Goal: Ask a question

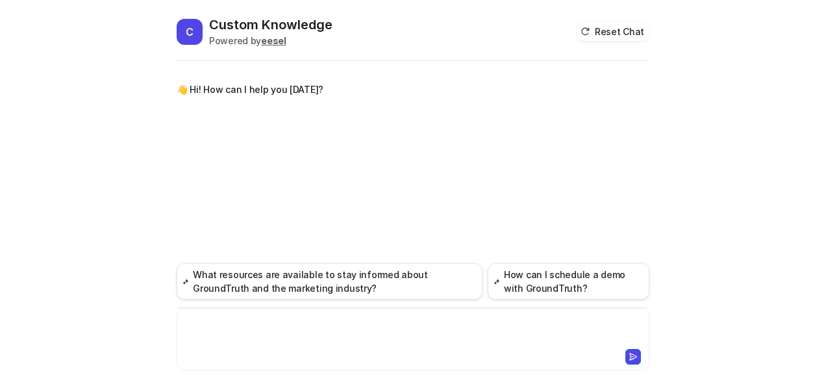
click at [362, 331] on div at bounding box center [413, 331] width 467 height 30
paste div
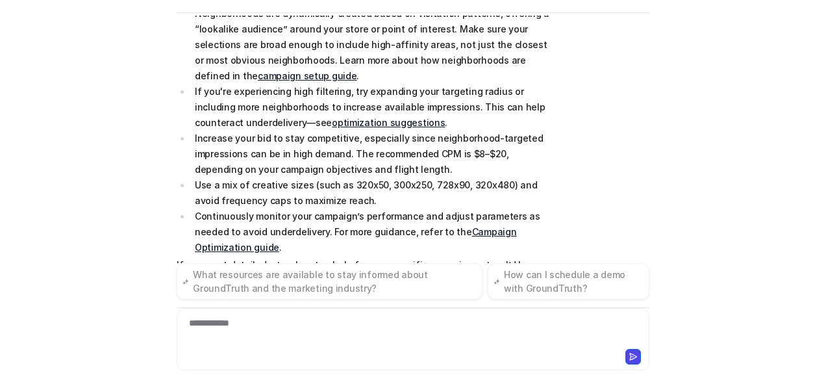
scroll to position [1314, 0]
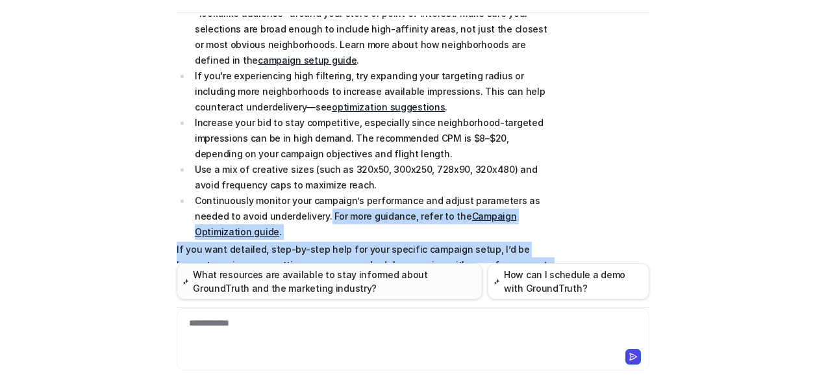
drag, startPoint x: 283, startPoint y: 174, endPoint x: 297, endPoint y: 275, distance: 101.6
click at [297, 275] on div "👋 Hi! How can I help you [DATE]? High filtering before auction Metrics like num…" at bounding box center [413, 201] width 473 height 370
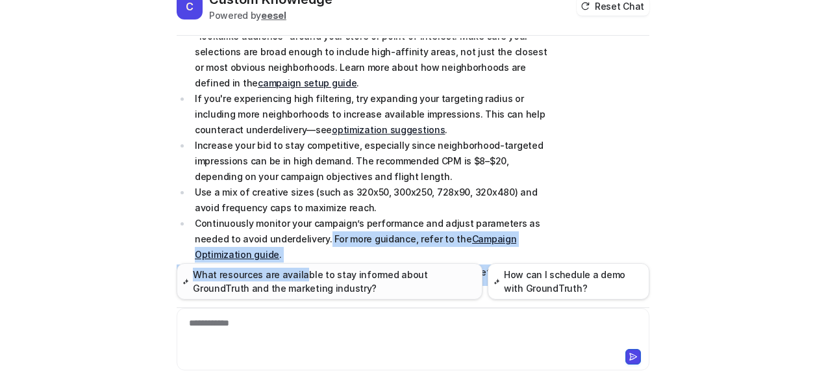
scroll to position [19, 0]
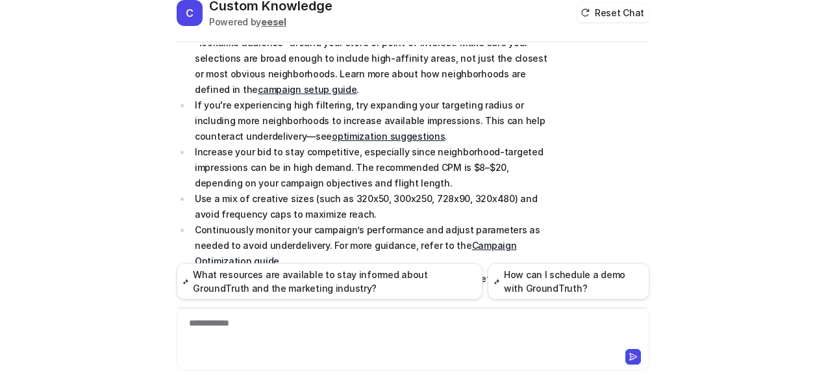
click at [284, 191] on li "Use a mix of creative sizes (such as 320x50, 300x250, 728x90, 320x480) and avoi…" at bounding box center [374, 206] width 366 height 31
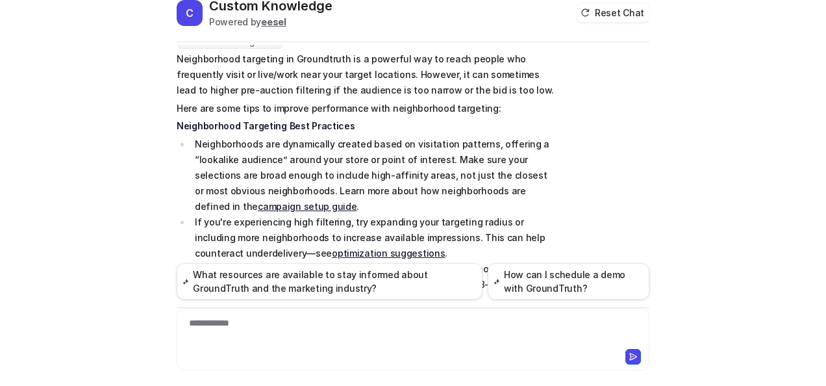
scroll to position [1194, 0]
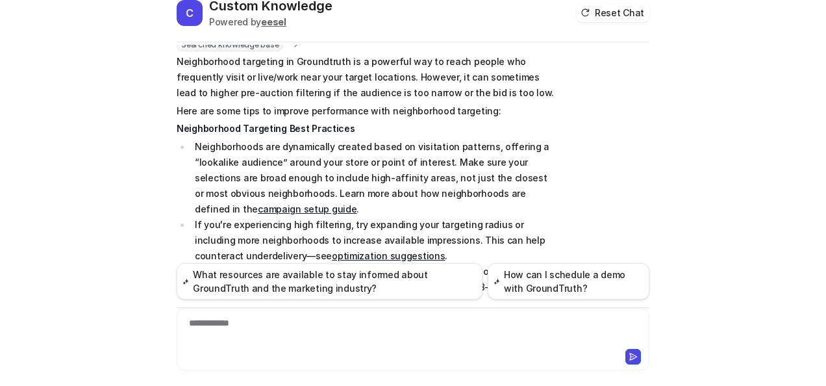
click at [256, 343] on div "**********" at bounding box center [413, 331] width 467 height 30
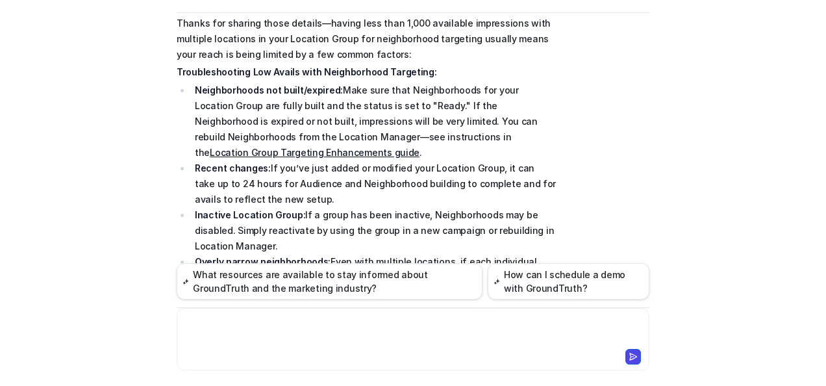
scroll to position [1686, 0]
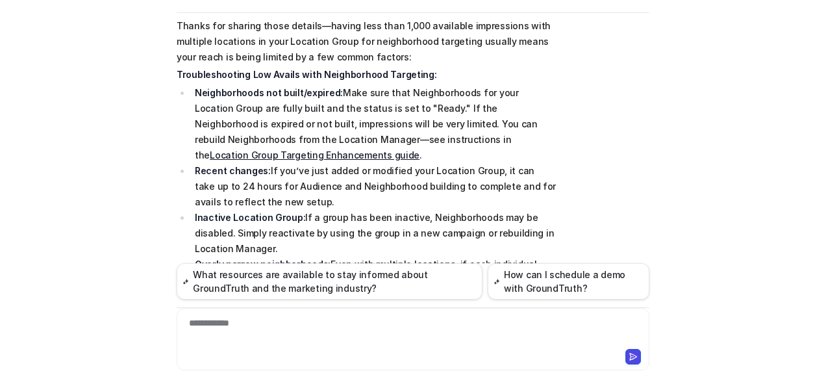
drag, startPoint x: 262, startPoint y: 105, endPoint x: 270, endPoint y: 139, distance: 34.5
click at [270, 163] on li "Recent changes: If you’ve just added or modified your Location Group, it can ta…" at bounding box center [374, 186] width 366 height 47
copy li "If you’ve just added or modified your Location Group, it can take up to 24 hour…"
